Goal: Task Accomplishment & Management: Use online tool/utility

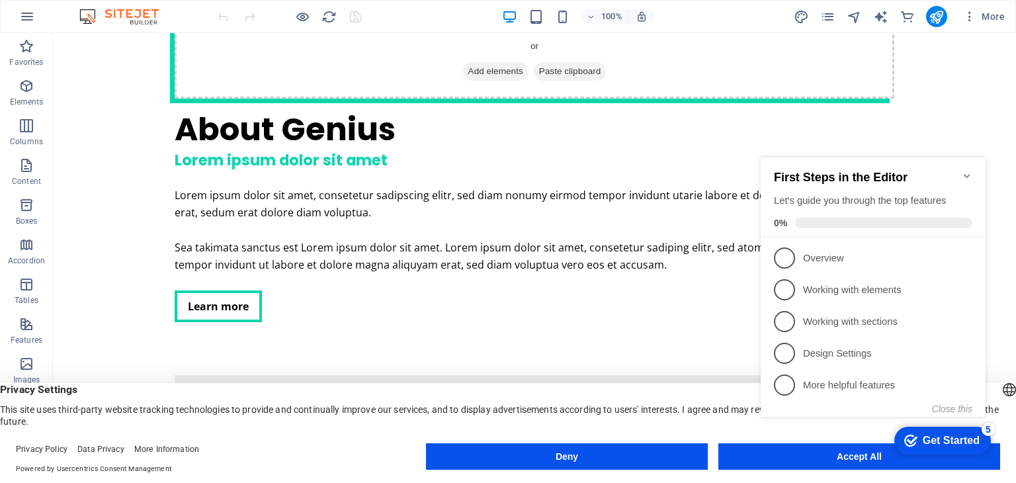
scroll to position [3047, 0]
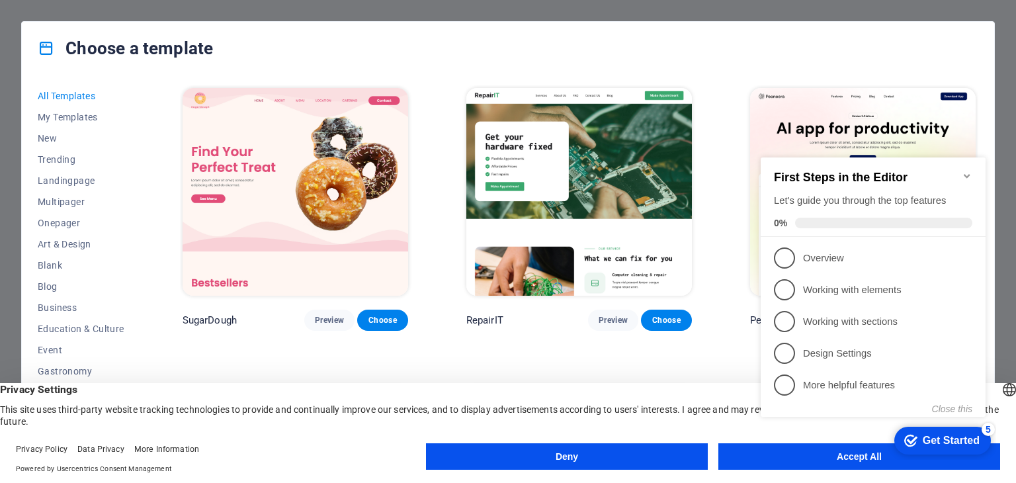
click at [969, 171] on icon "Minimize checklist" at bounding box center [967, 176] width 11 height 11
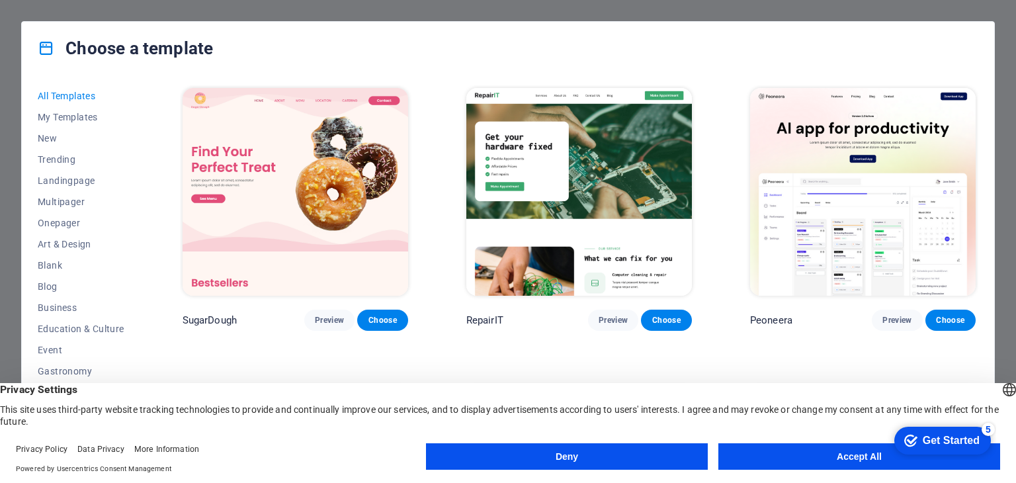
click at [638, 460] on button "Deny" at bounding box center [567, 456] width 282 height 26
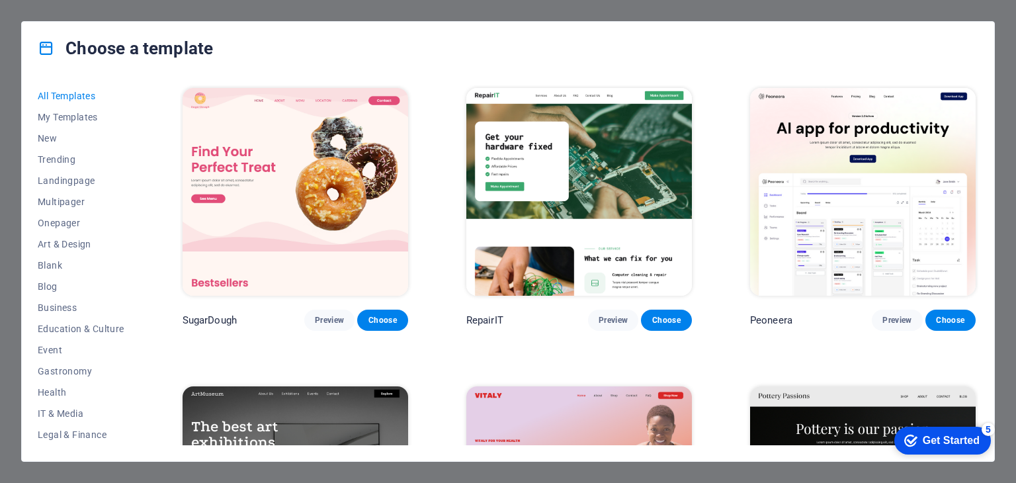
scroll to position [130, 0]
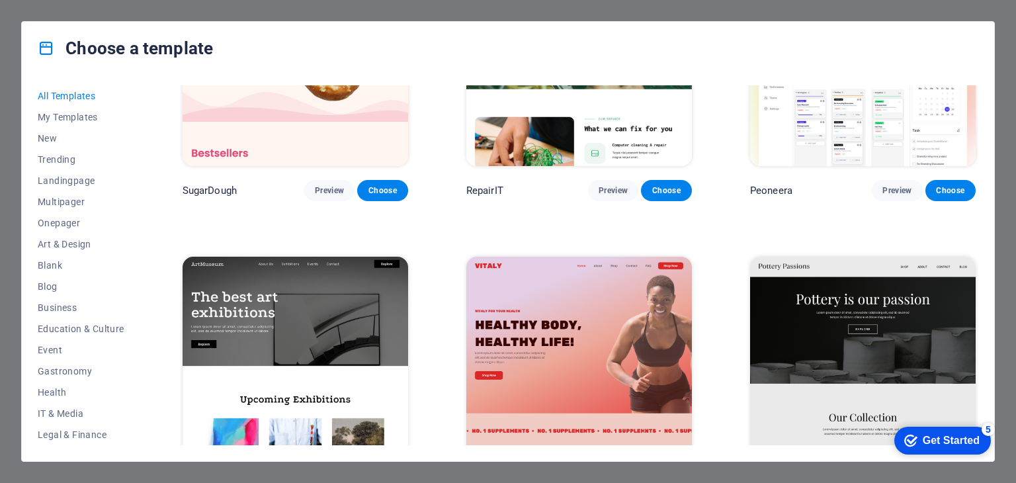
drag, startPoint x: 975, startPoint y: 89, endPoint x: 979, endPoint y: 114, distance: 24.7
click at [981, 114] on div "All Templates My Templates New Trending Landingpage Multipager Onepager Art & D…" at bounding box center [508, 268] width 973 height 386
click at [65, 308] on span "Business" at bounding box center [81, 307] width 87 height 11
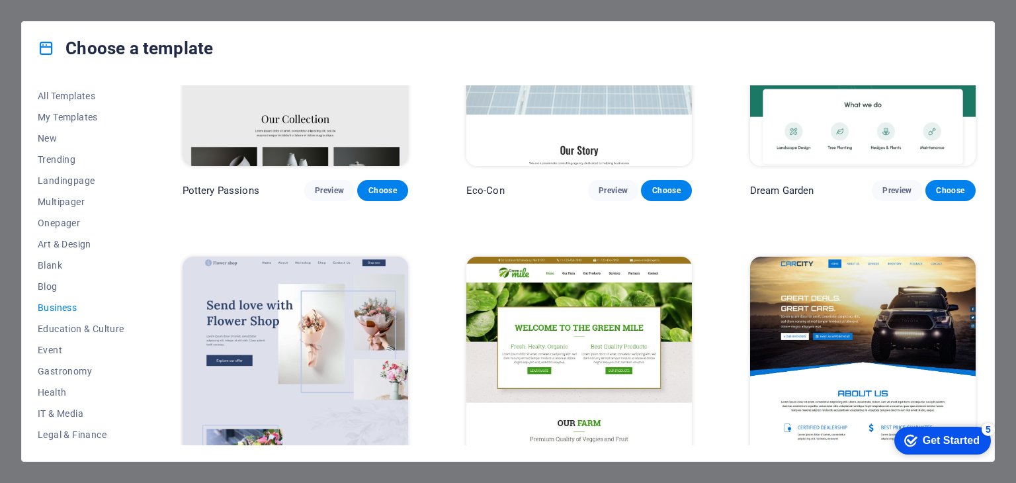
scroll to position [0, 0]
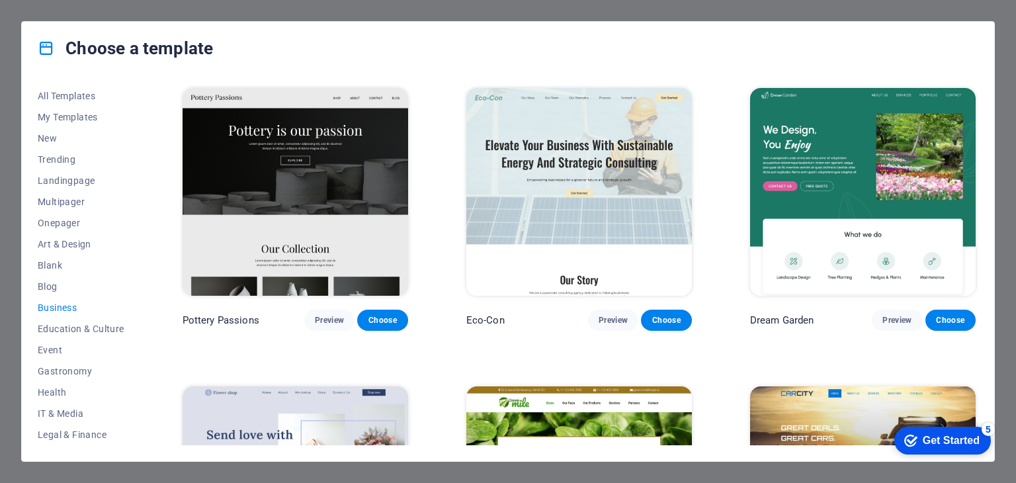
drag, startPoint x: 975, startPoint y: 143, endPoint x: 981, endPoint y: 178, distance: 35.5
click at [981, 178] on div "All Templates My Templates New Trending Landingpage Multipager Onepager Art & D…" at bounding box center [508, 268] width 973 height 386
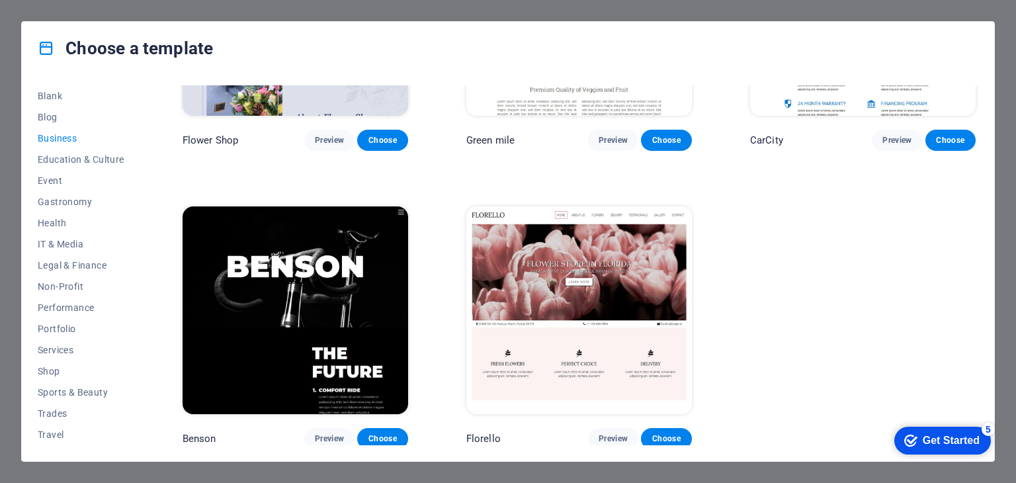
scroll to position [191, 0]
drag, startPoint x: 138, startPoint y: 412, endPoint x: 144, endPoint y: 363, distance: 49.3
click at [144, 363] on div "All Templates My Templates New Trending Landingpage Multipager Onepager Art & D…" at bounding box center [508, 268] width 973 height 386
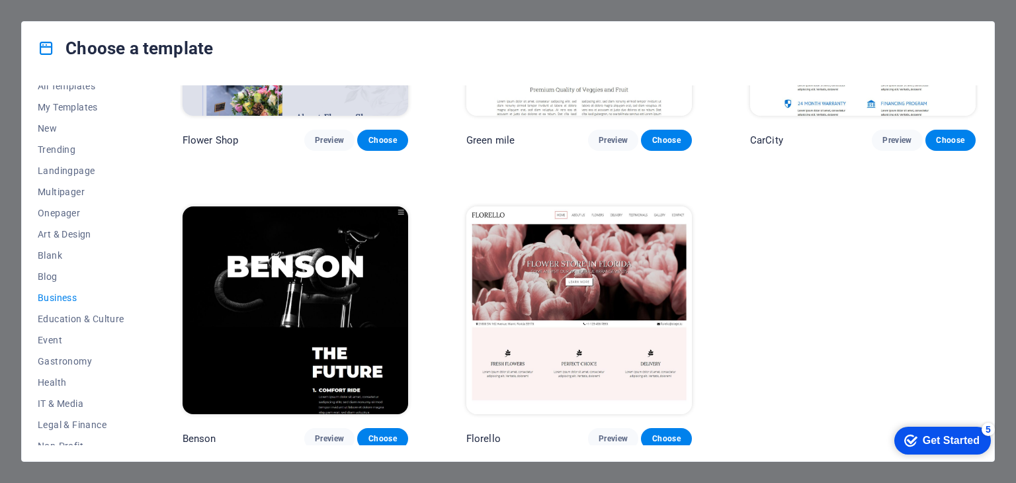
scroll to position [0, 0]
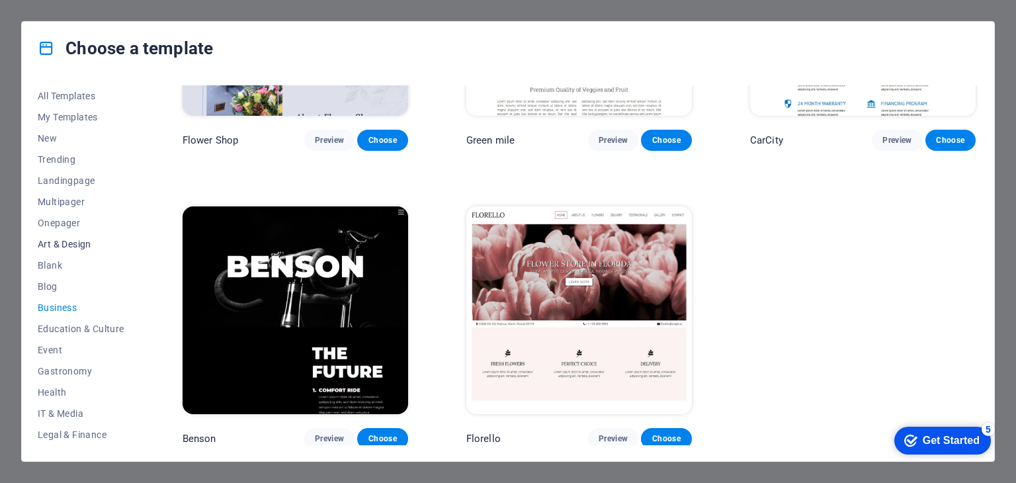
click at [67, 245] on span "Art & Design" at bounding box center [81, 244] width 87 height 11
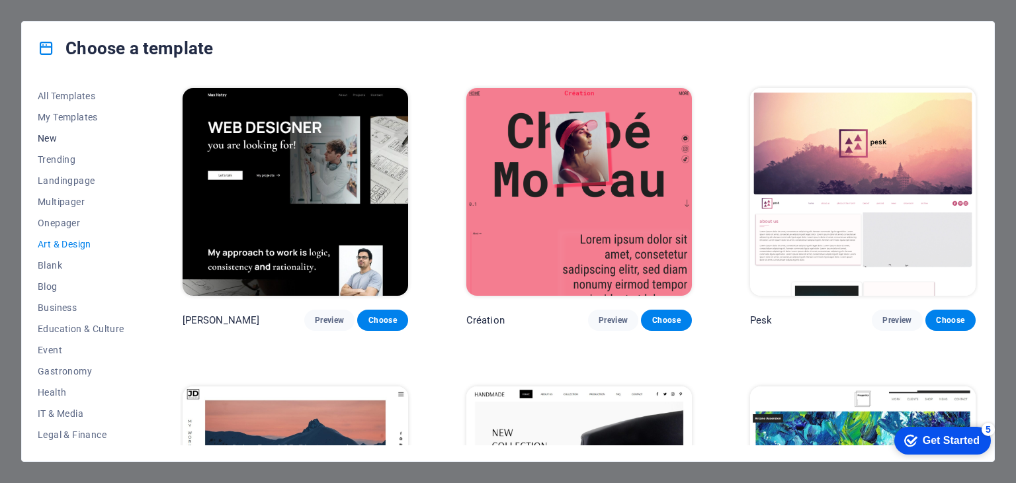
click at [42, 140] on span "New" at bounding box center [81, 138] width 87 height 11
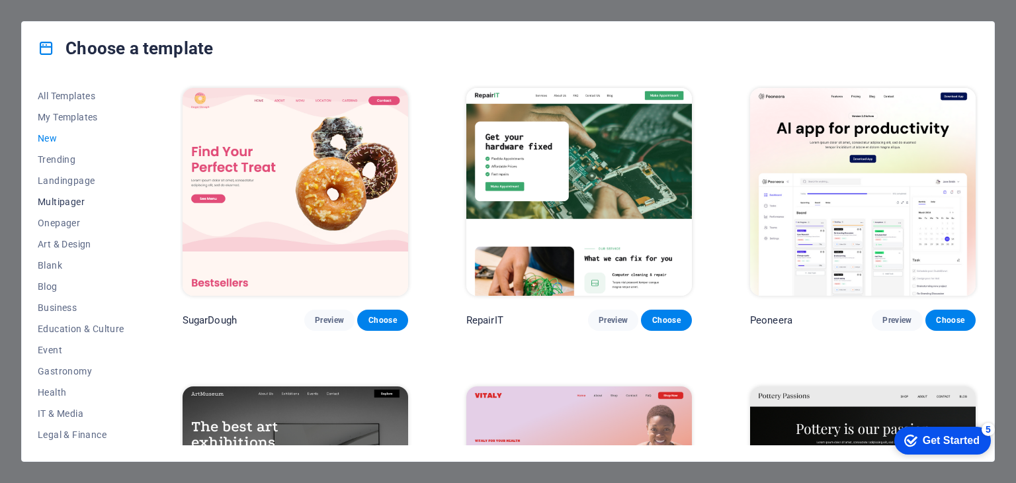
click at [58, 200] on span "Multipager" at bounding box center [81, 202] width 87 height 11
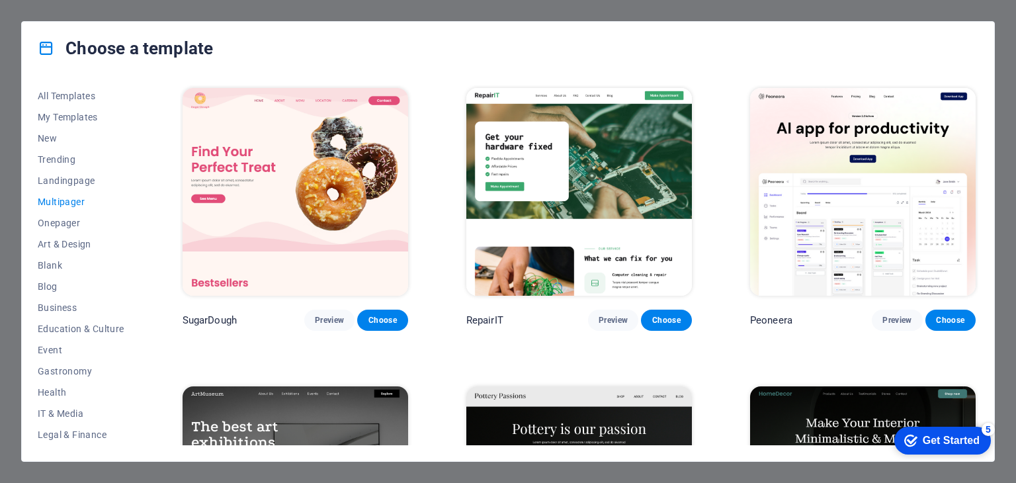
click at [62, 204] on span "Multipager" at bounding box center [81, 202] width 87 height 11
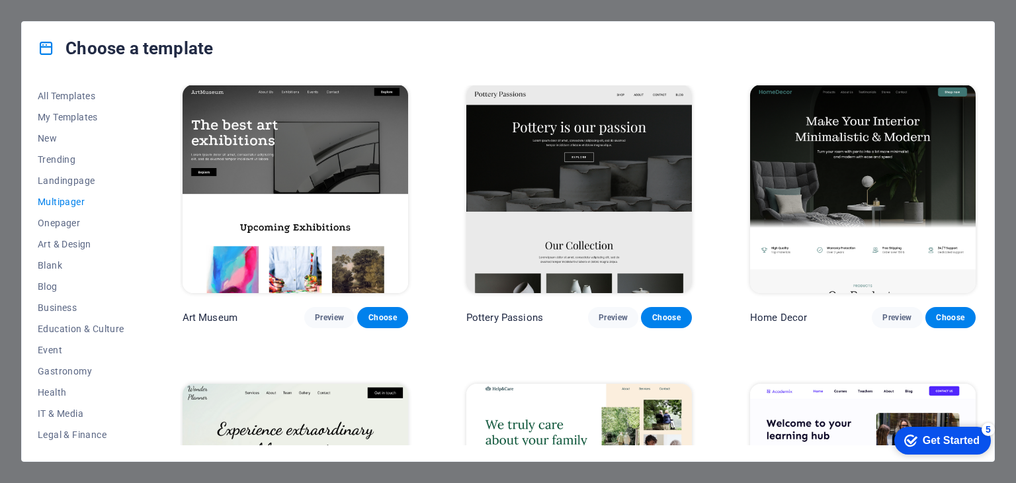
scroll to position [229, 0]
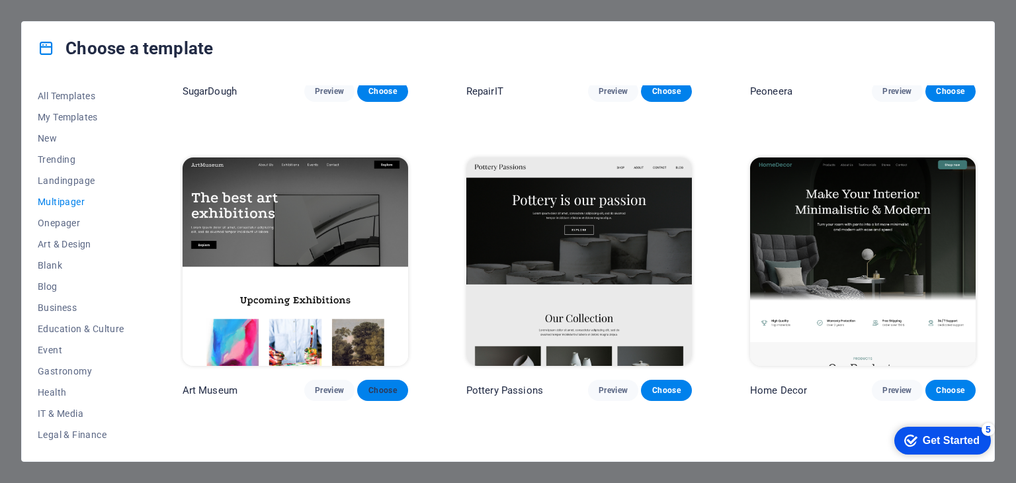
click at [393, 386] on span "Choose" at bounding box center [382, 390] width 29 height 11
